Goal: Task Accomplishment & Management: Use online tool/utility

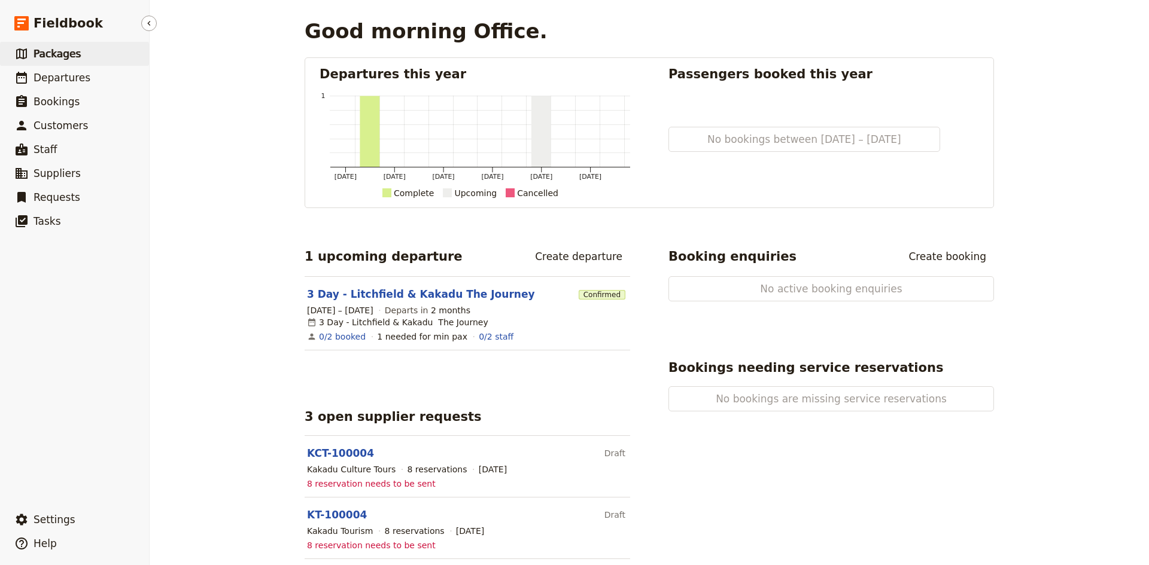
click at [56, 52] on span "Packages" at bounding box center [57, 54] width 47 height 12
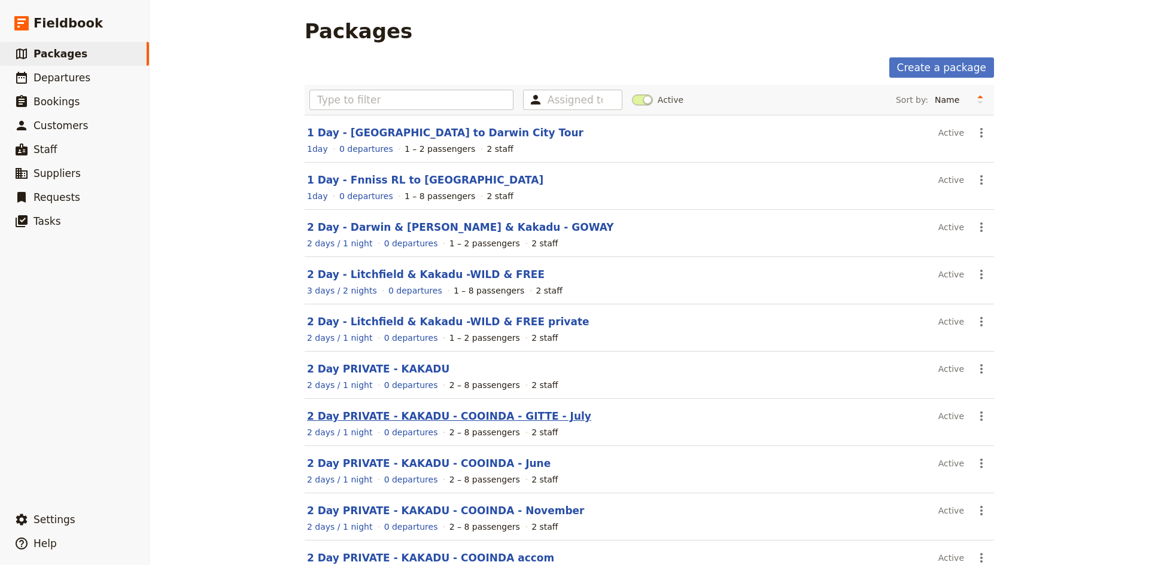
click at [415, 418] on link "2 Day PRIVATE - KAKADU - COOINDA - GITTE - July" at bounding box center [449, 416] width 284 height 12
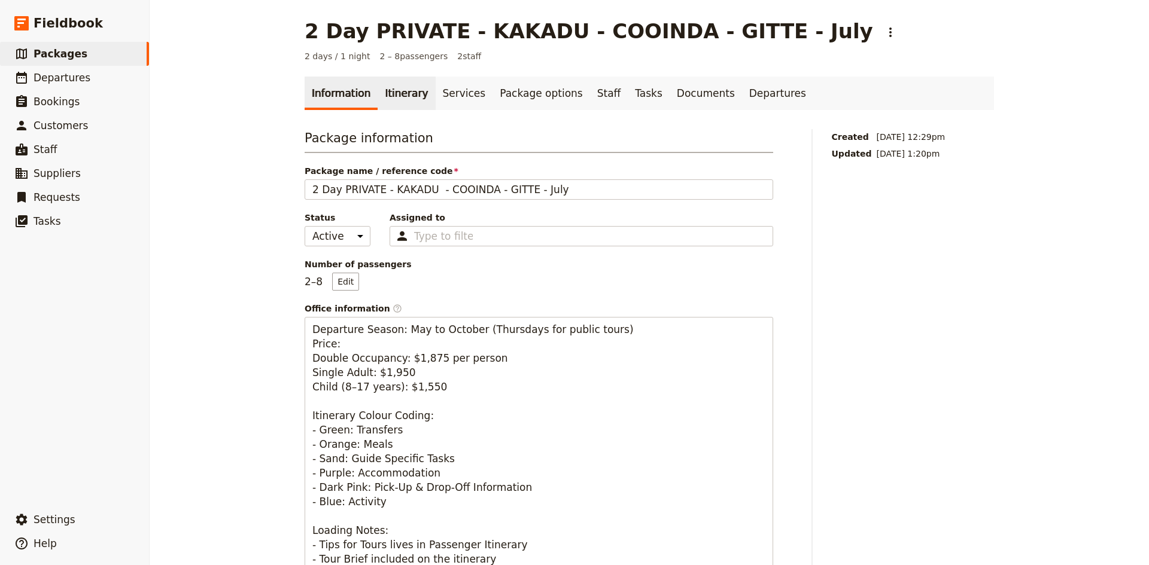
click at [387, 90] on link "Itinerary" at bounding box center [406, 94] width 57 height 34
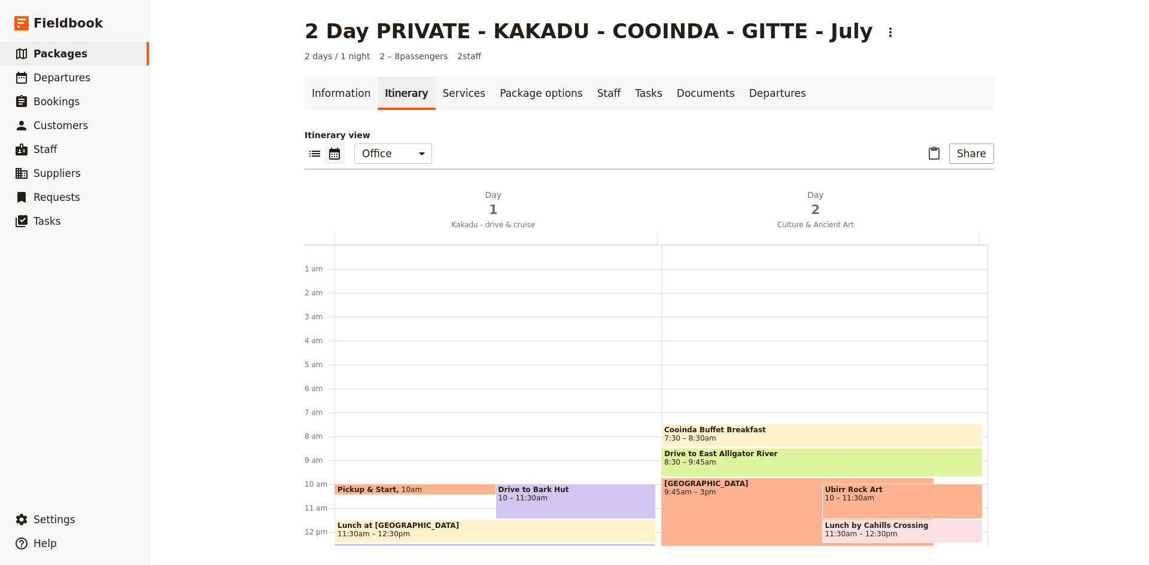
scroll to position [156, 0]
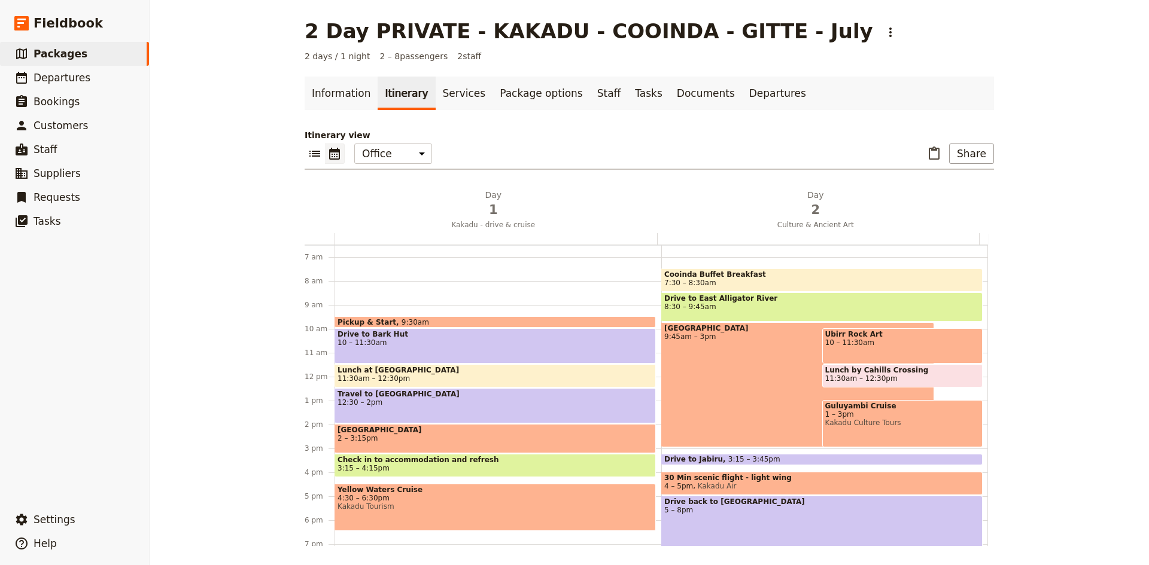
click at [461, 319] on div "Pickup & Start 9:30am" at bounding box center [494, 322] width 321 height 11
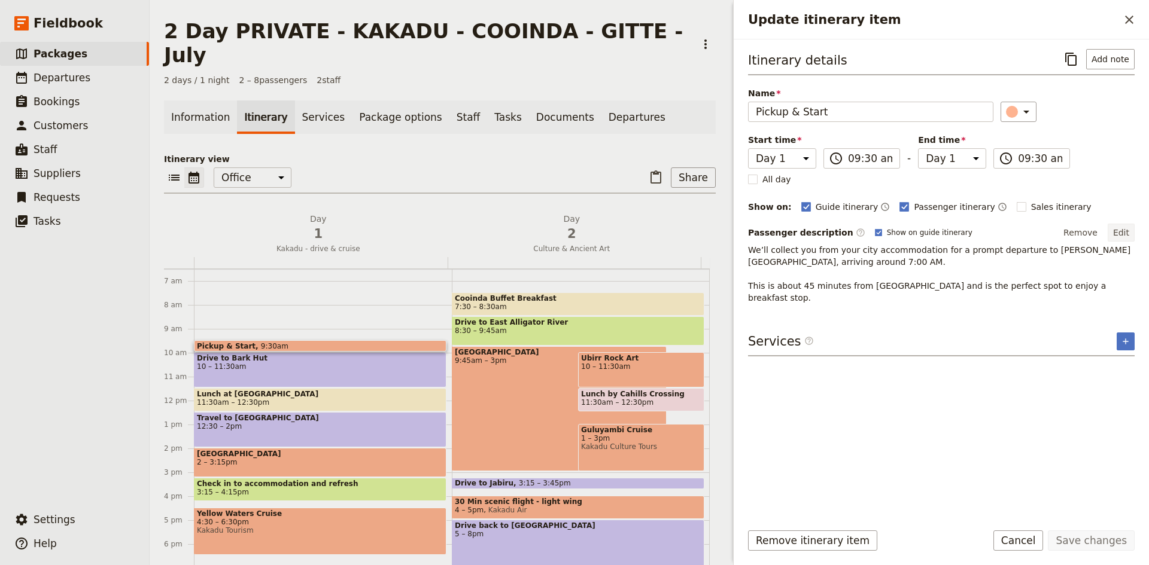
click at [1123, 232] on button "Edit" at bounding box center [1121, 233] width 27 height 18
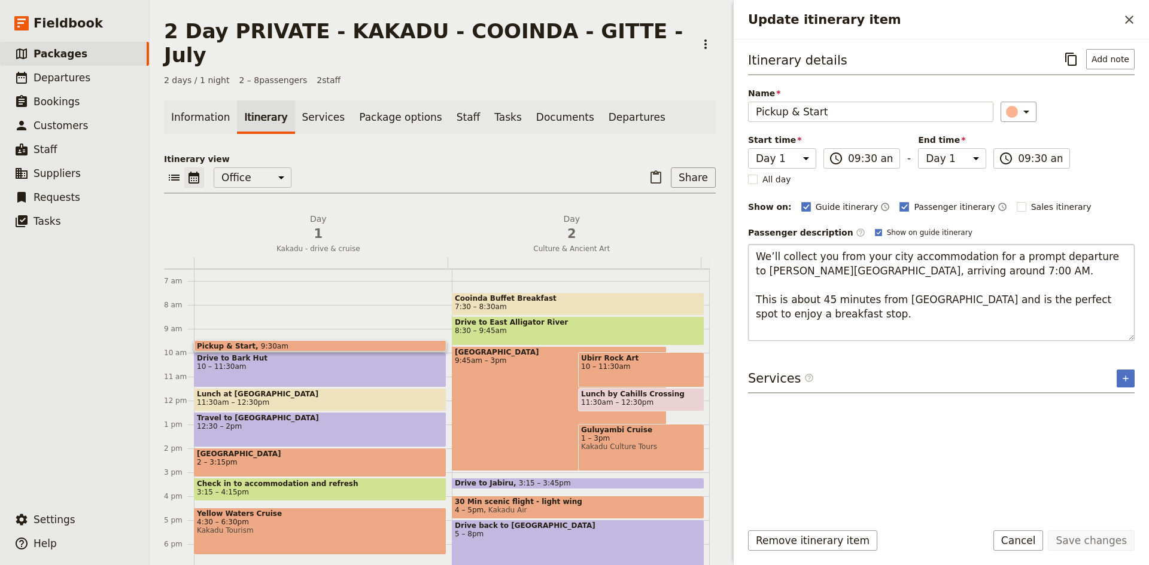
drag, startPoint x: 816, startPoint y: 322, endPoint x: 1074, endPoint y: 247, distance: 269.3
click at [1074, 247] on textarea "We’ll collect you from your city accommodation for a prompt departure to Fogg D…" at bounding box center [941, 292] width 387 height 97
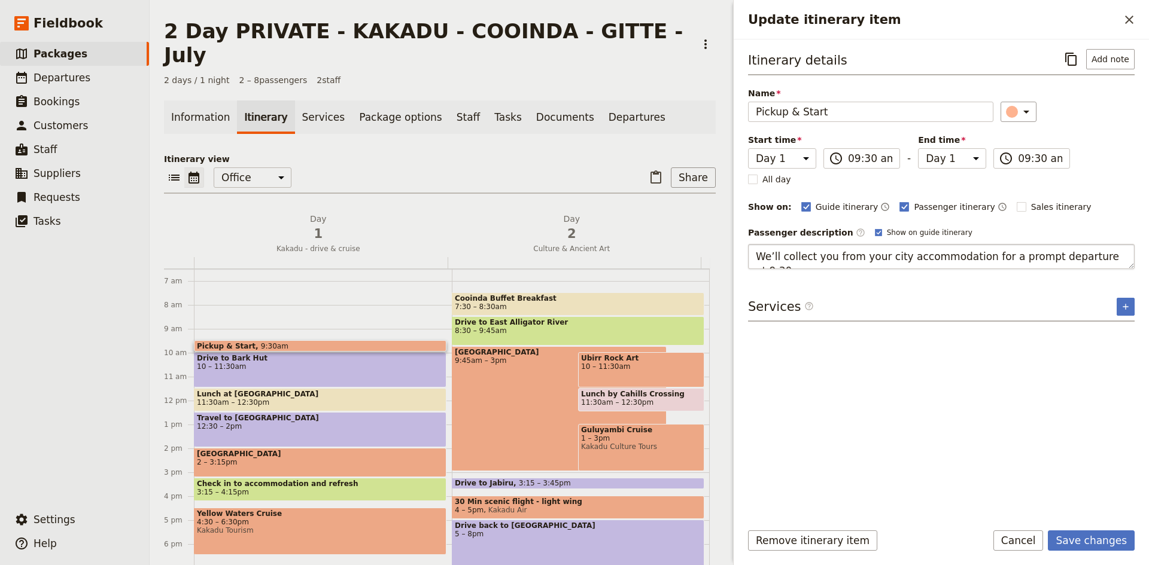
click at [857, 258] on textarea "We’ll collect you from your city accommodation for a prompt departure at 9.30 am" at bounding box center [941, 256] width 387 height 25
type textarea "We’ll collect you from the Vibe Waterfront for a prompt departure at 9.30 am"
click at [1100, 543] on button "Save changes" at bounding box center [1091, 541] width 87 height 20
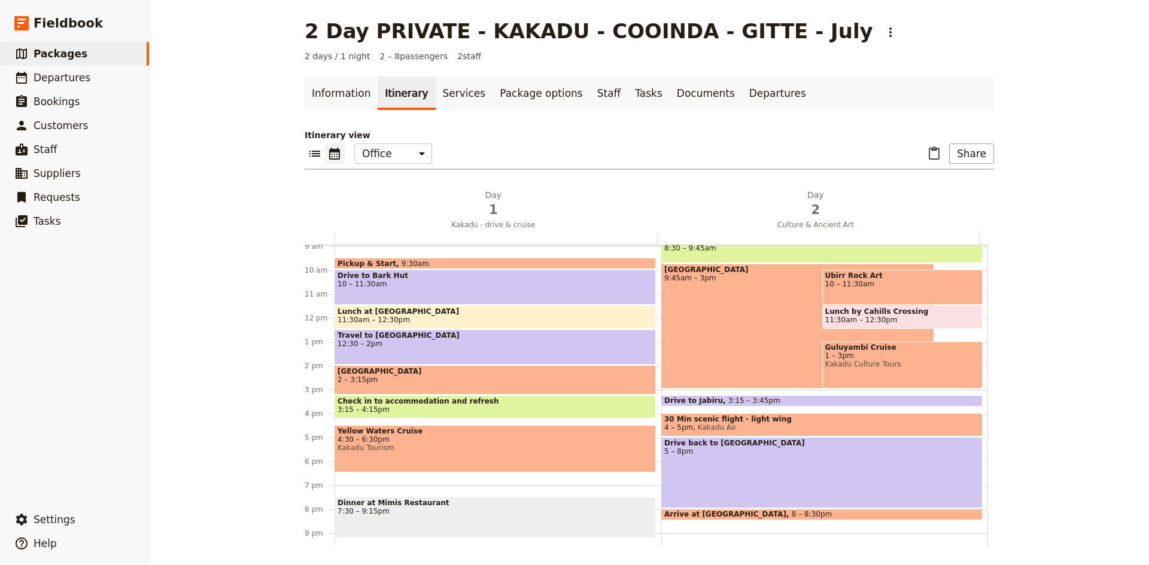
scroll to position [214, 0]
click at [670, 96] on link "Documents" at bounding box center [706, 94] width 72 height 34
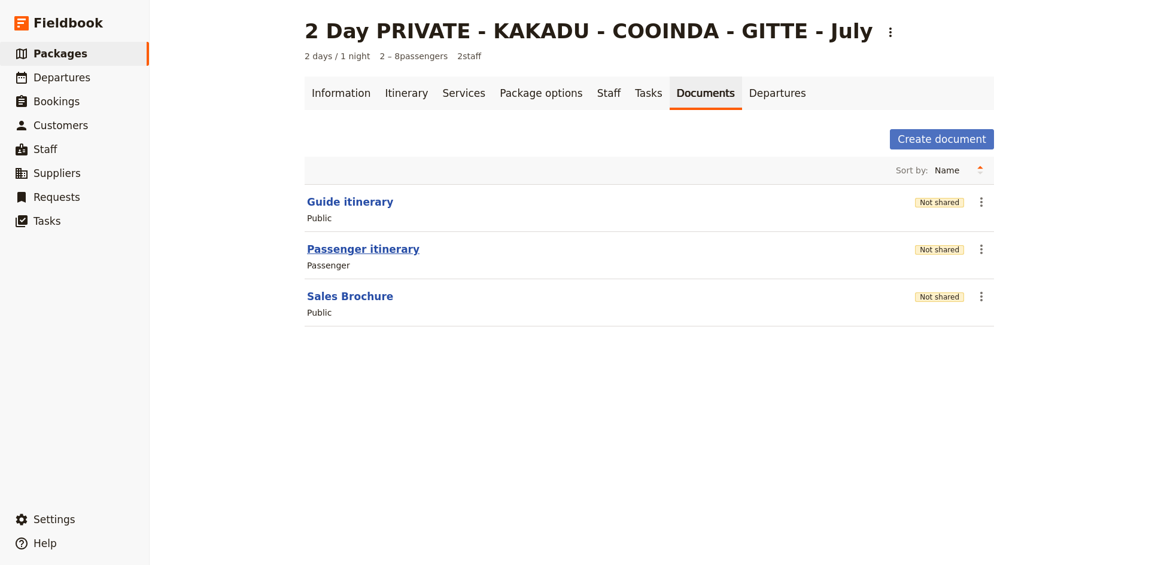
click at [363, 250] on button "Passenger itinerary" at bounding box center [363, 249] width 112 height 14
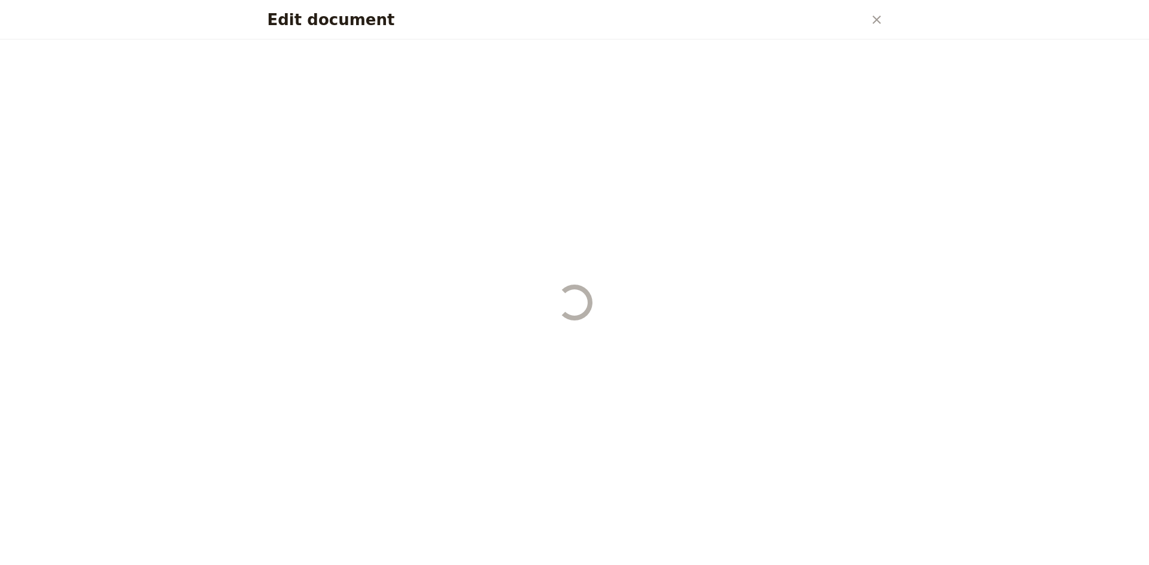
select select "PASSENGER"
select select "DEFAULT"
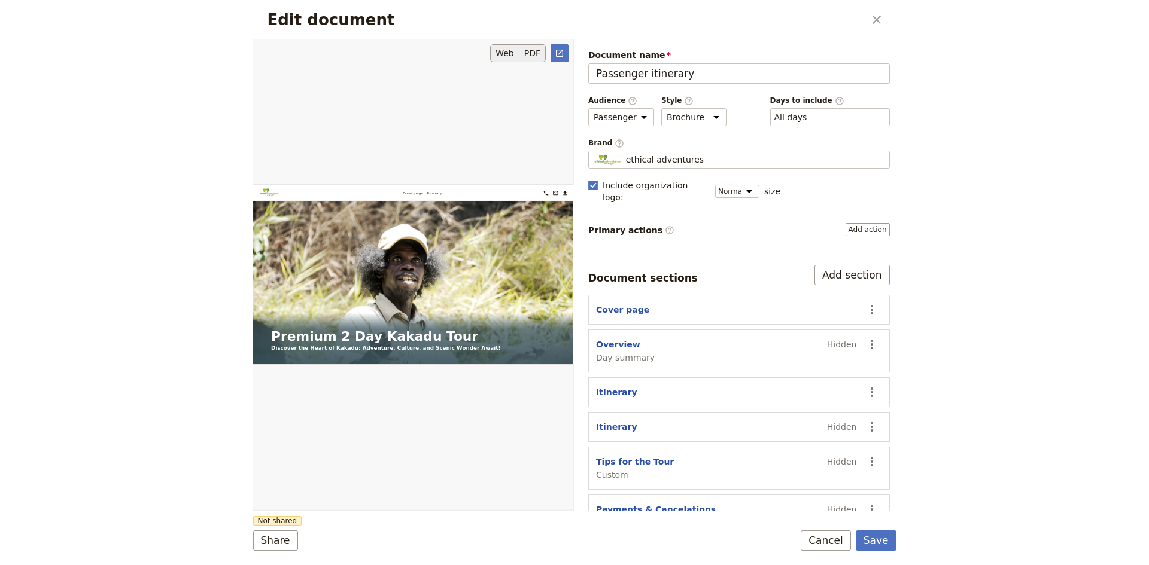
click at [536, 54] on button "PDF" at bounding box center [532, 53] width 26 height 18
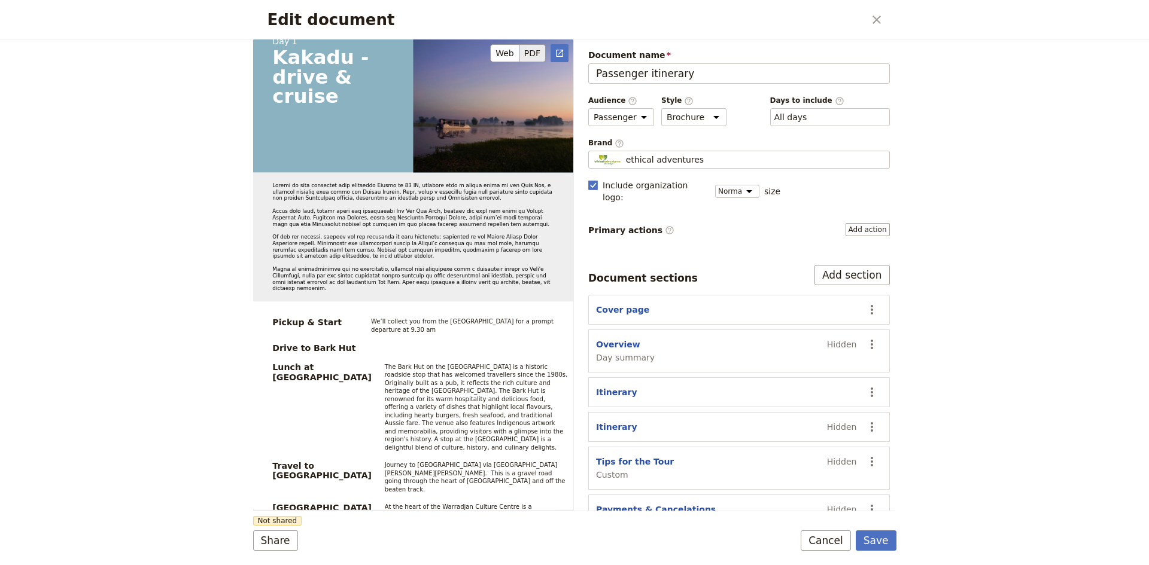
scroll to position [838, 0]
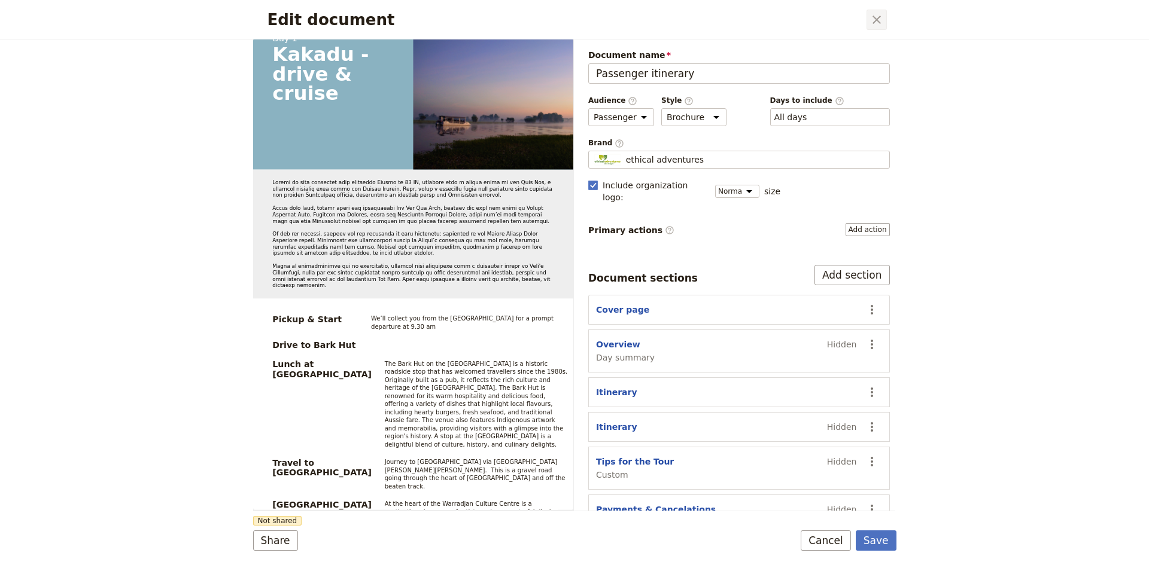
click at [872, 19] on icon "Close dialog" at bounding box center [876, 20] width 14 height 14
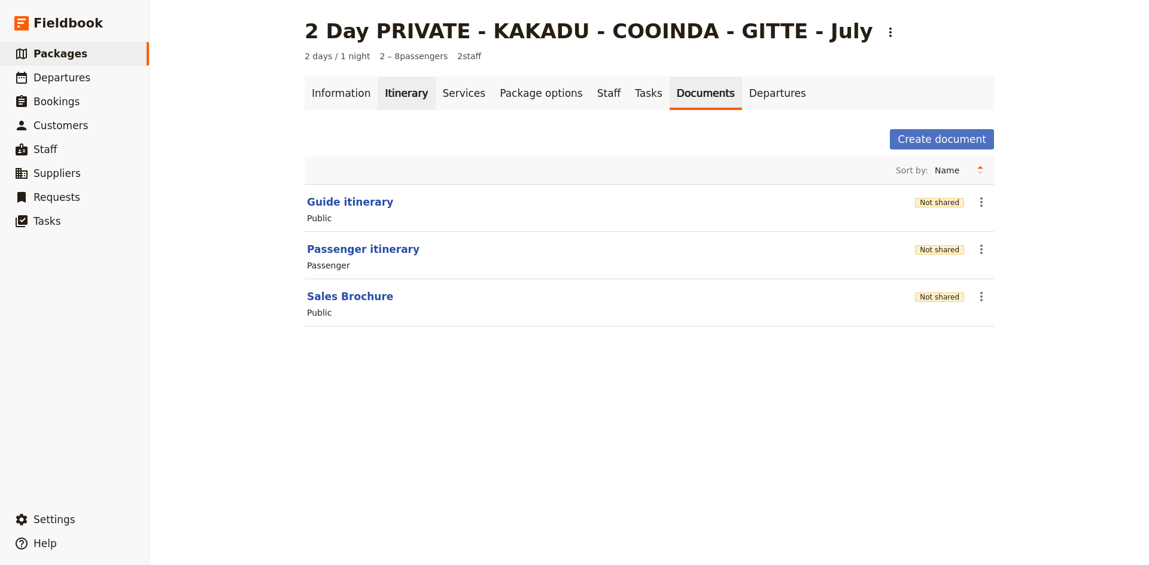
click at [401, 92] on link "Itinerary" at bounding box center [406, 94] width 57 height 34
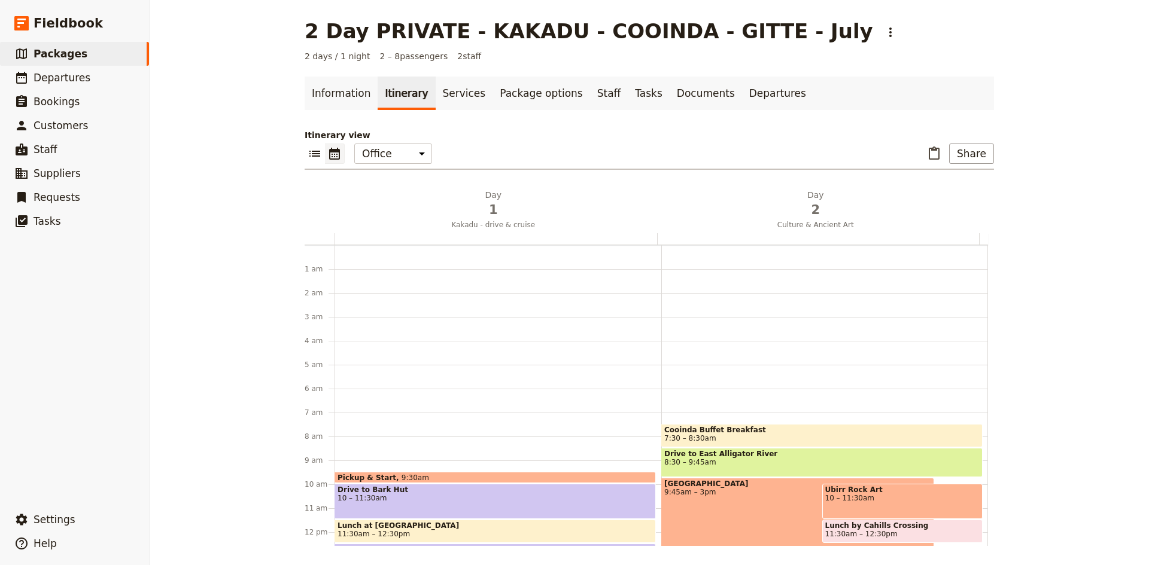
scroll to position [156, 0]
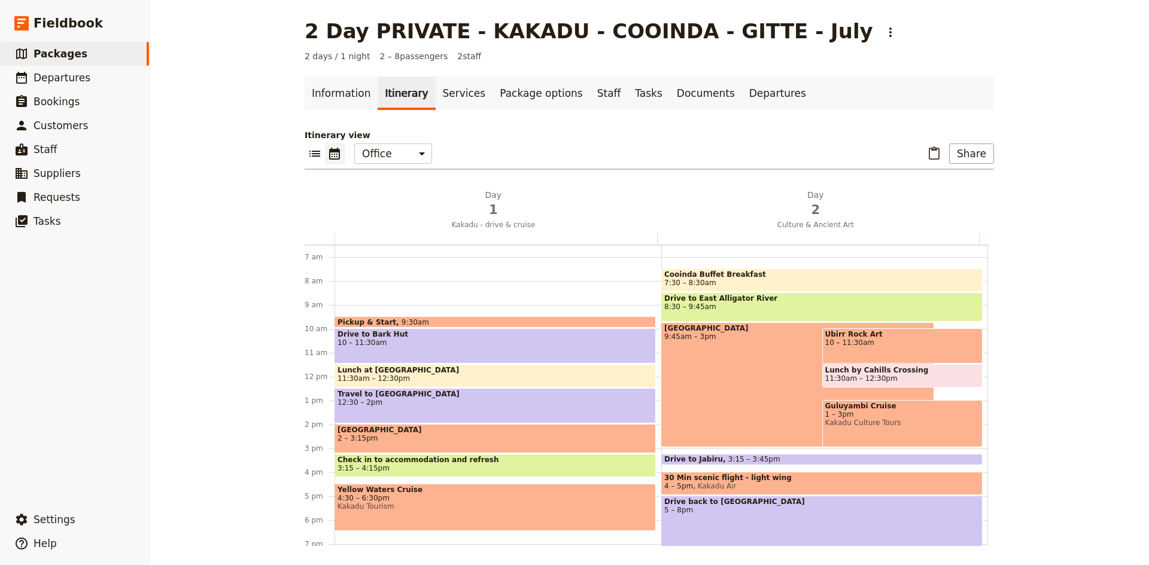
click at [353, 348] on div "Drive to Bark Hut 10 – 11:30am" at bounding box center [494, 345] width 321 height 35
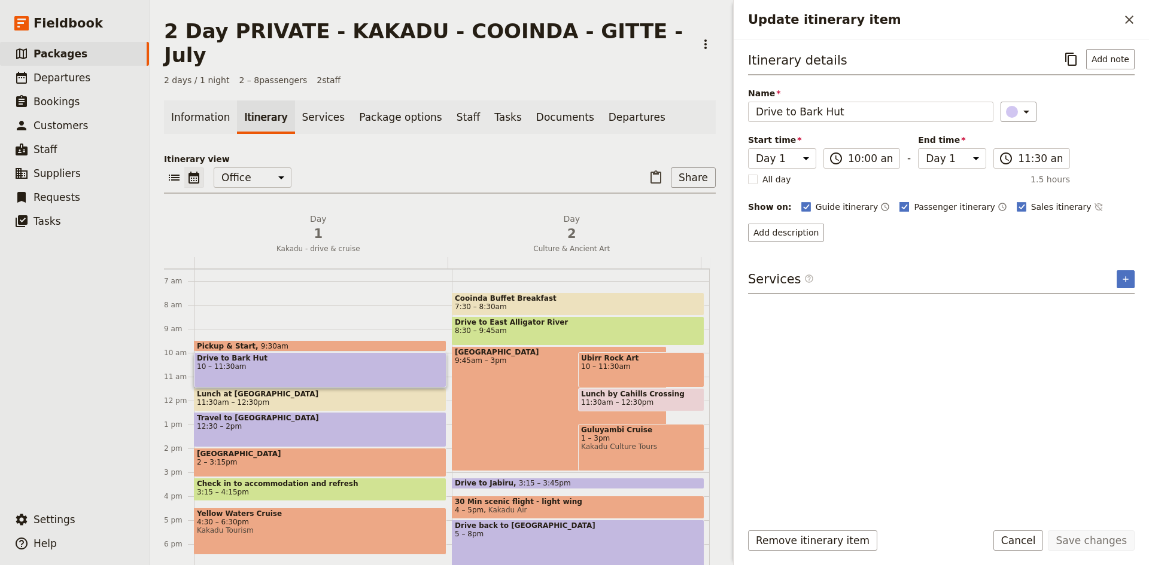
click at [900, 208] on rect "Update itinerary item" at bounding box center [904, 206] width 9 height 9
click at [899, 201] on input "Passenger itinerary" at bounding box center [899, 200] width 1 height 1
click at [900, 206] on rect "Update itinerary item" at bounding box center [904, 206] width 9 height 9
click at [899, 201] on input "Passenger itinerary" at bounding box center [899, 200] width 1 height 1
click at [803, 233] on button "Add description" at bounding box center [786, 233] width 76 height 18
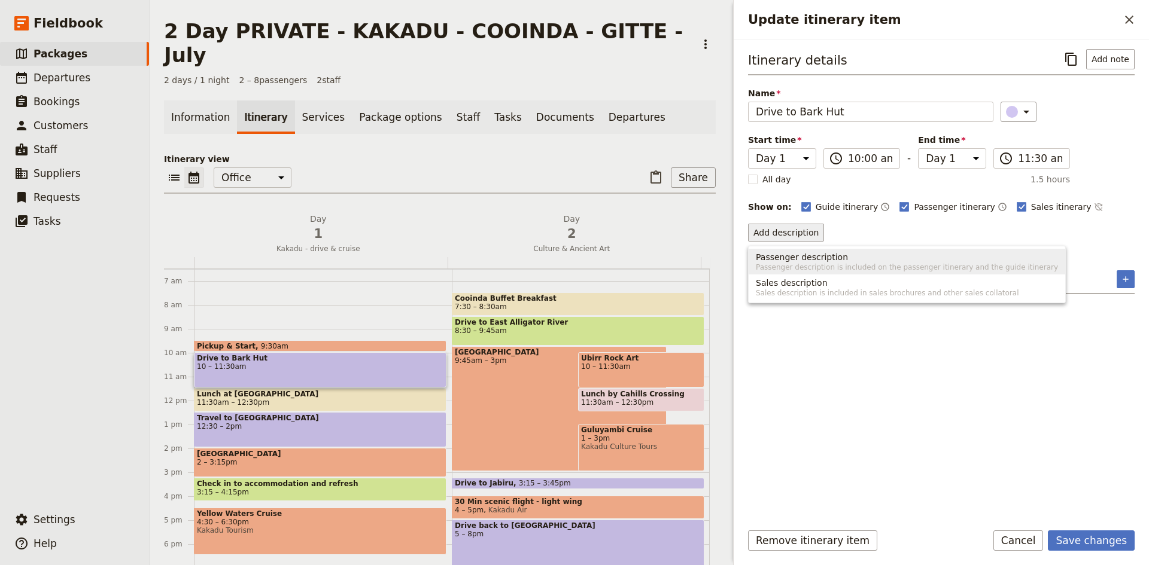
click at [826, 258] on span "Passenger description" at bounding box center [802, 257] width 92 height 12
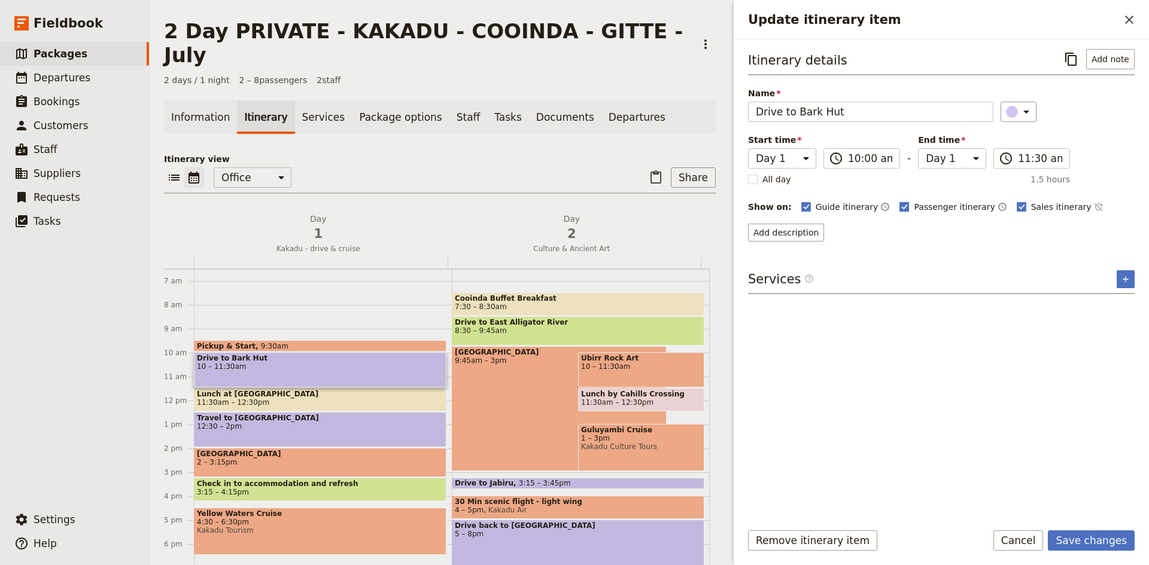
click at [900, 208] on rect "Update itinerary item" at bounding box center [904, 206] width 9 height 9
click at [899, 201] on input "Passenger itinerary" at bounding box center [899, 200] width 1 height 1
checkbox input "false"
click at [1017, 208] on rect "Update itinerary item" at bounding box center [1021, 206] width 9 height 9
click at [1016, 201] on input "Sales itinerary" at bounding box center [1016, 200] width 1 height 1
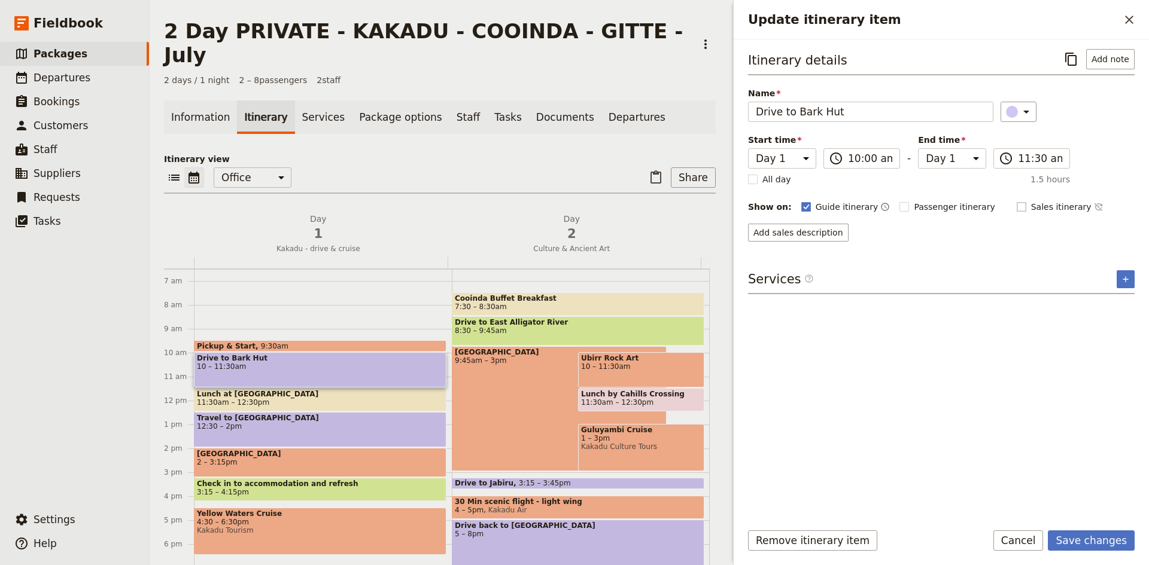
checkbox input "false"
click at [1100, 539] on button "Save changes" at bounding box center [1091, 541] width 87 height 20
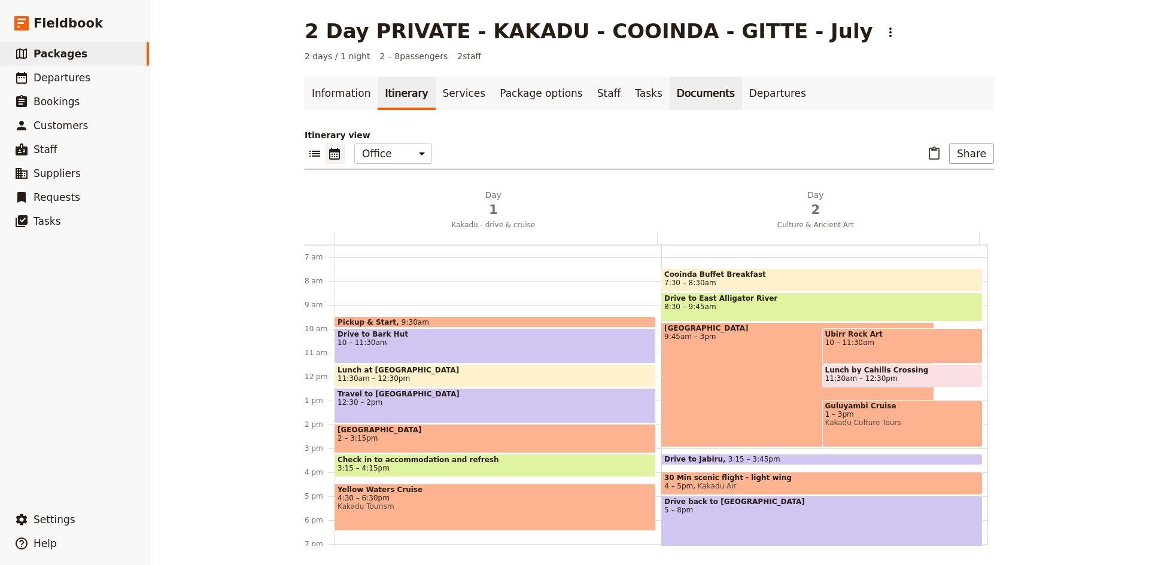
click at [670, 93] on link "Documents" at bounding box center [706, 94] width 72 height 34
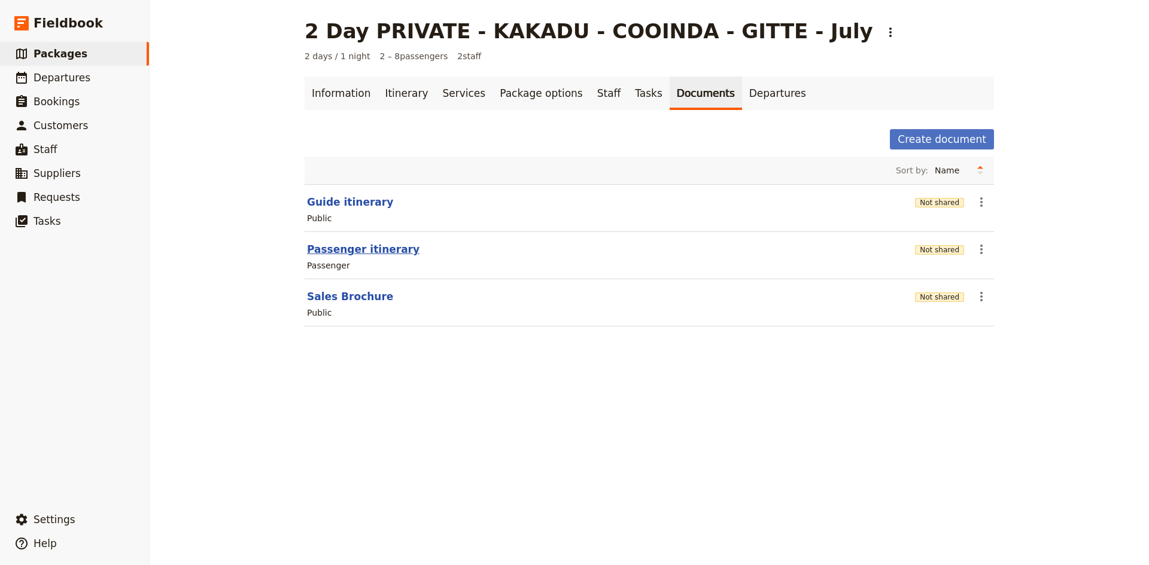
click at [363, 249] on button "Passenger itinerary" at bounding box center [363, 249] width 112 height 14
select select "PASSENGER"
select select "DEFAULT"
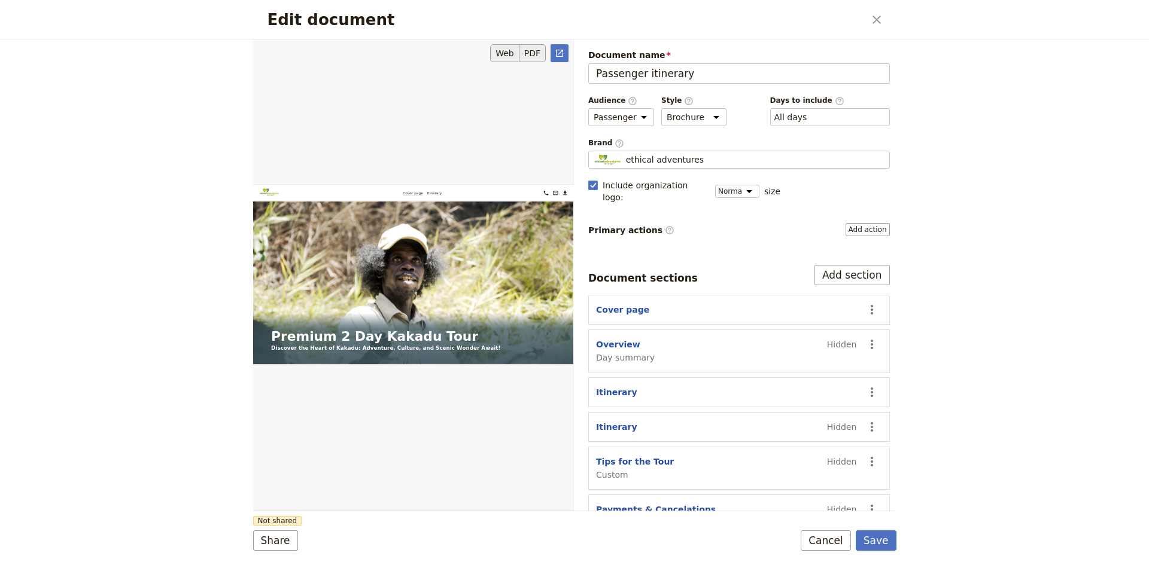
click at [526, 58] on button "PDF" at bounding box center [532, 53] width 26 height 18
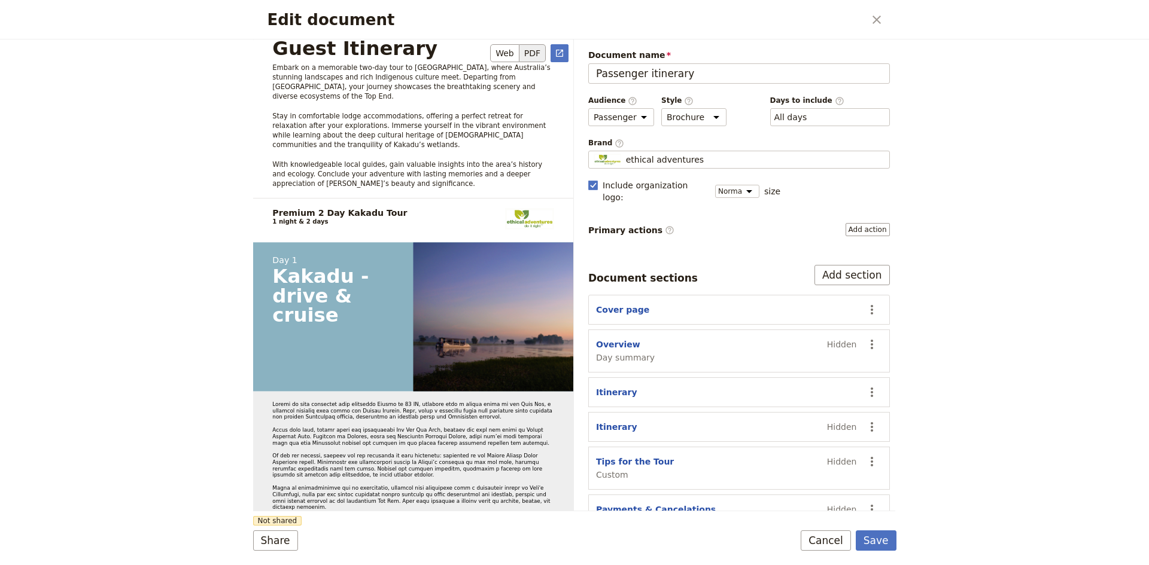
scroll to position [479, 0]
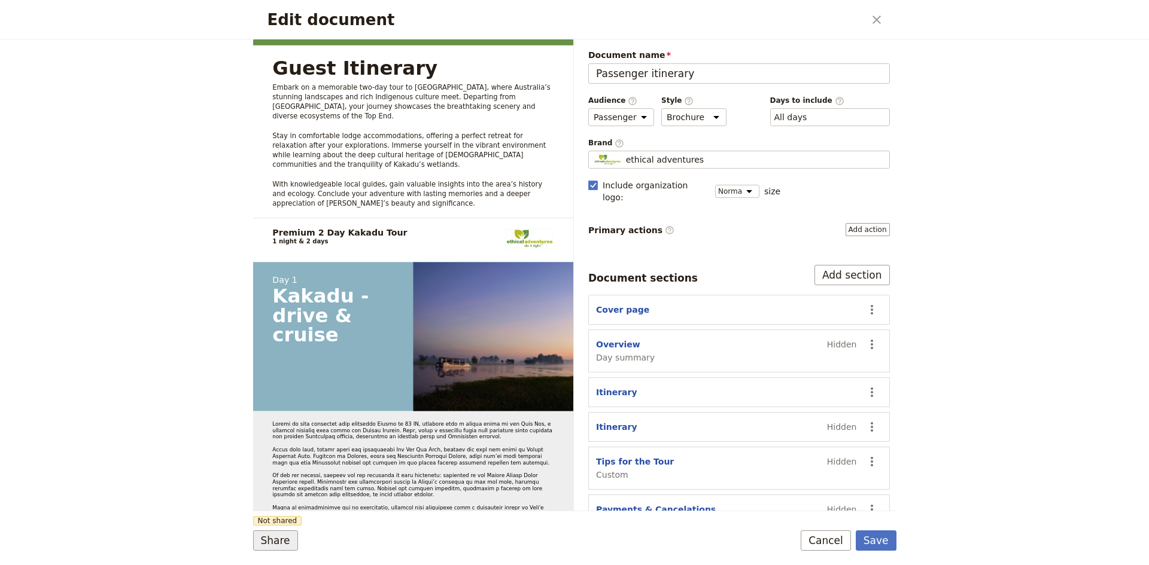
click at [278, 543] on button "Share" at bounding box center [275, 541] width 45 height 20
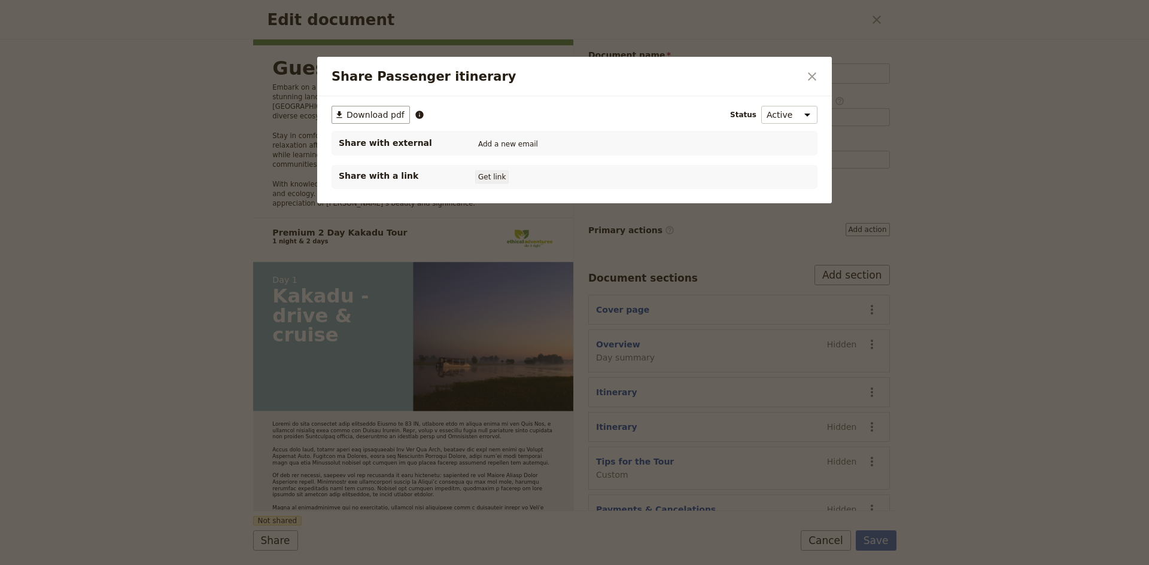
click at [489, 177] on button "Get link" at bounding box center [492, 177] width 34 height 13
click at [558, 175] on icon "Share Passenger itinerary" at bounding box center [553, 177] width 7 height 7
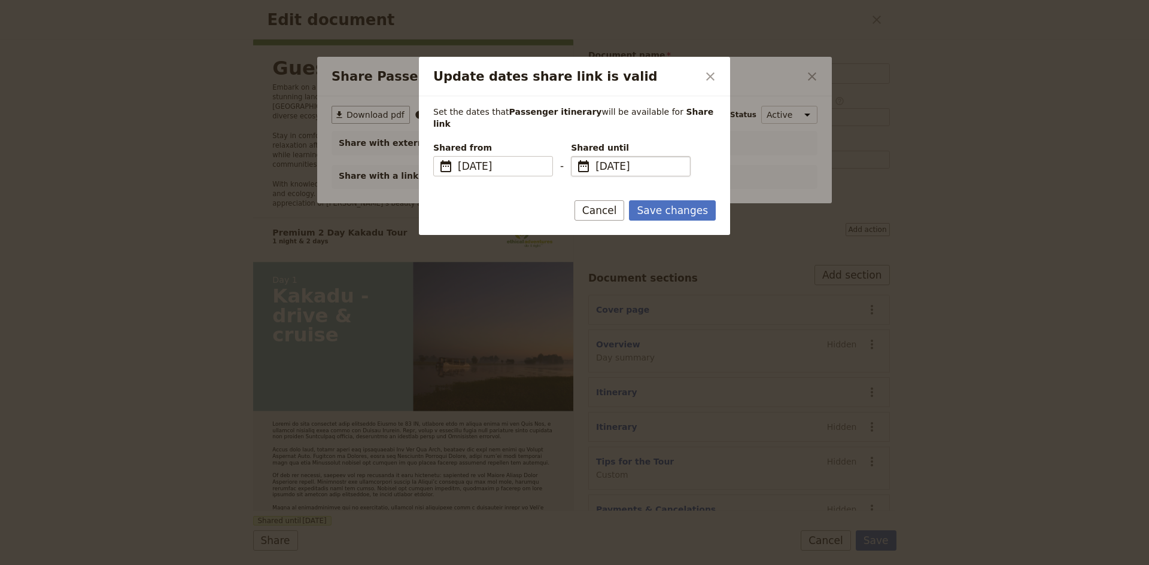
click at [586, 159] on span "​" at bounding box center [583, 166] width 14 height 14
click at [576, 156] on input "19/08/2026" at bounding box center [576, 156] width 1 height 1
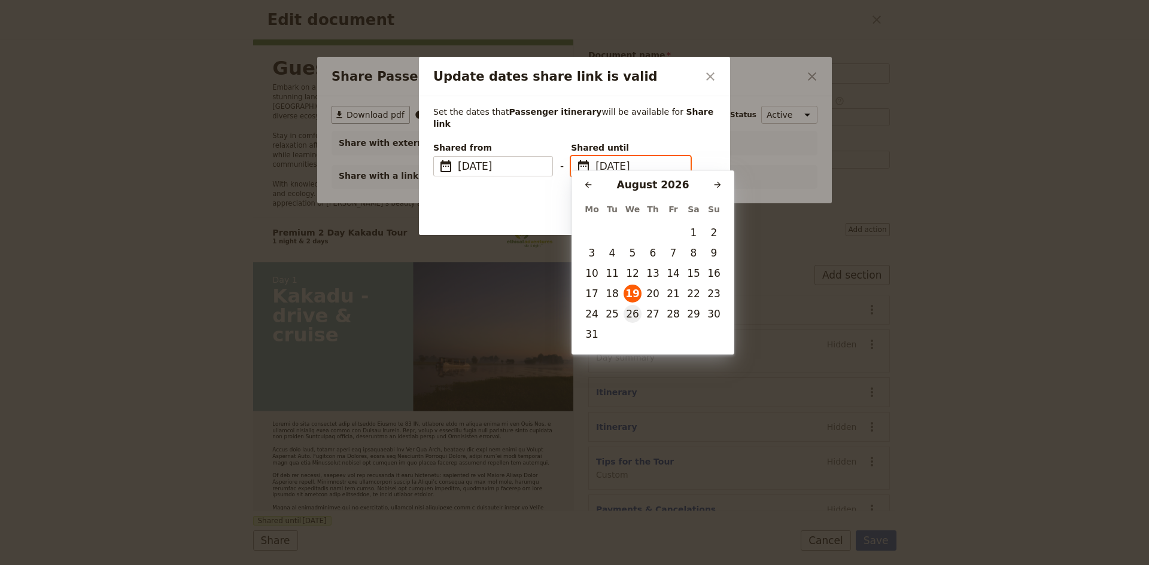
click at [636, 315] on button "26" at bounding box center [632, 314] width 18 height 18
type input "26/08/2026"
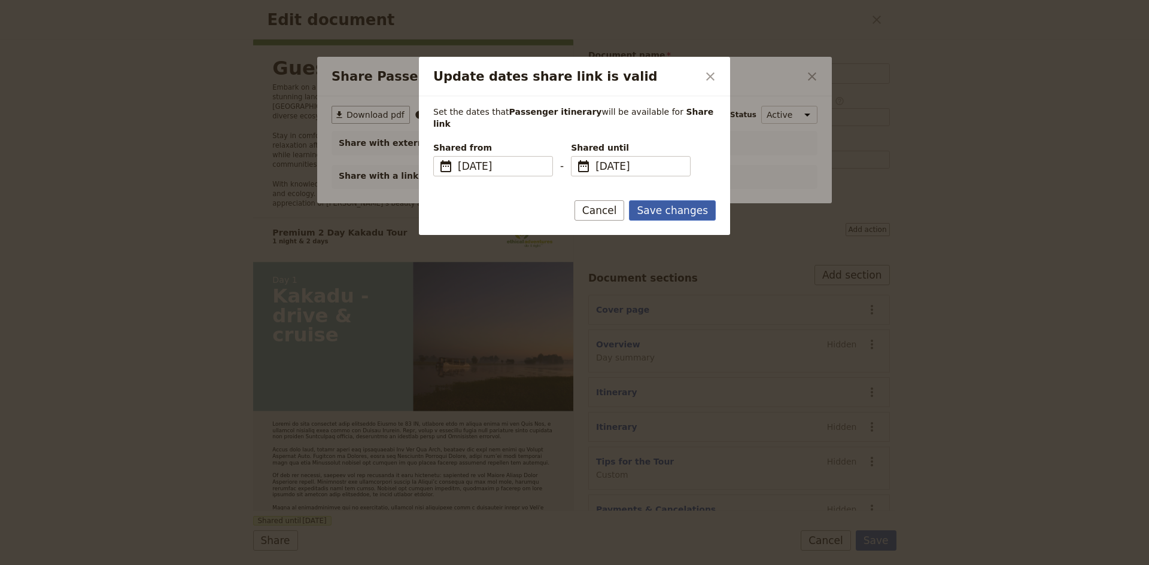
click at [692, 200] on button "Save changes" at bounding box center [672, 210] width 87 height 20
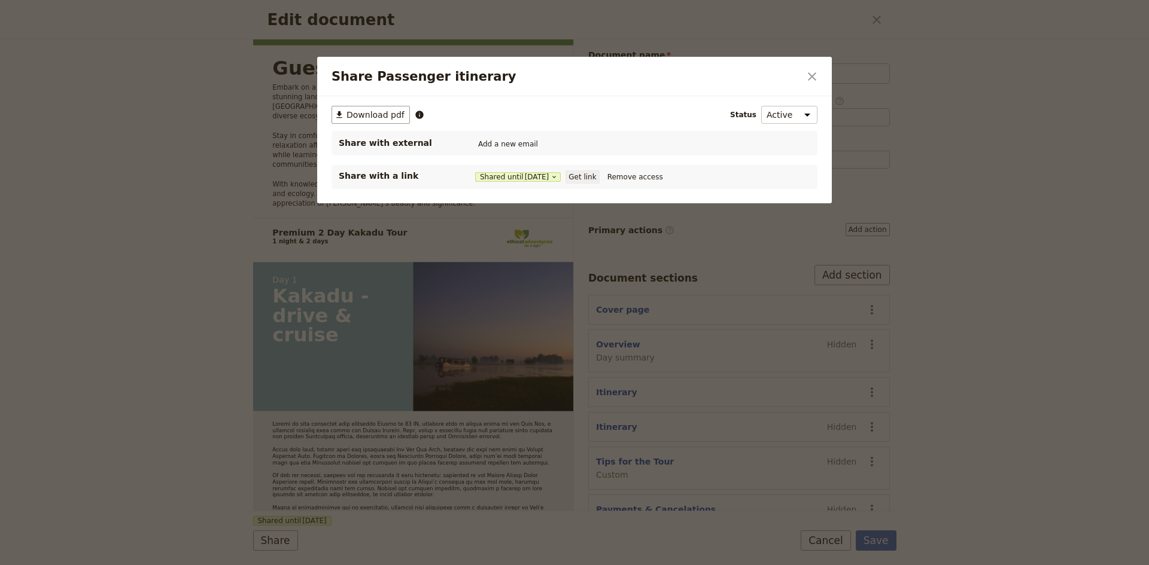
click at [588, 174] on button "Get link" at bounding box center [582, 177] width 34 height 13
click at [811, 78] on icon "Close dialog" at bounding box center [812, 76] width 14 height 14
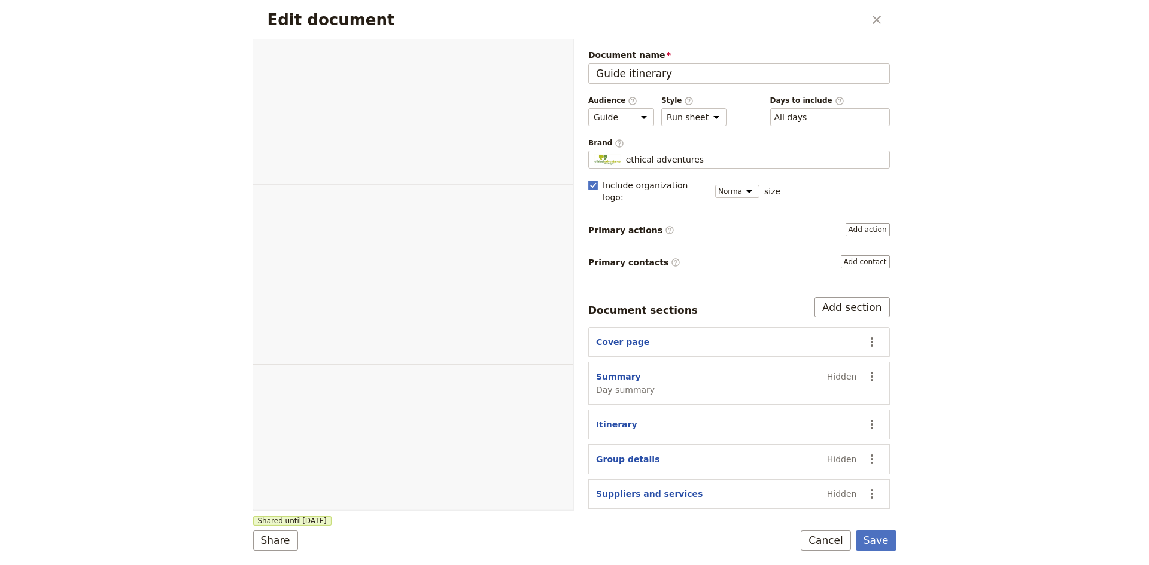
select select "STAFF"
select select "RUN_SHEET"
select select "DEFAULT"
